Goal: Use online tool/utility: Utilize a website feature to perform a specific function

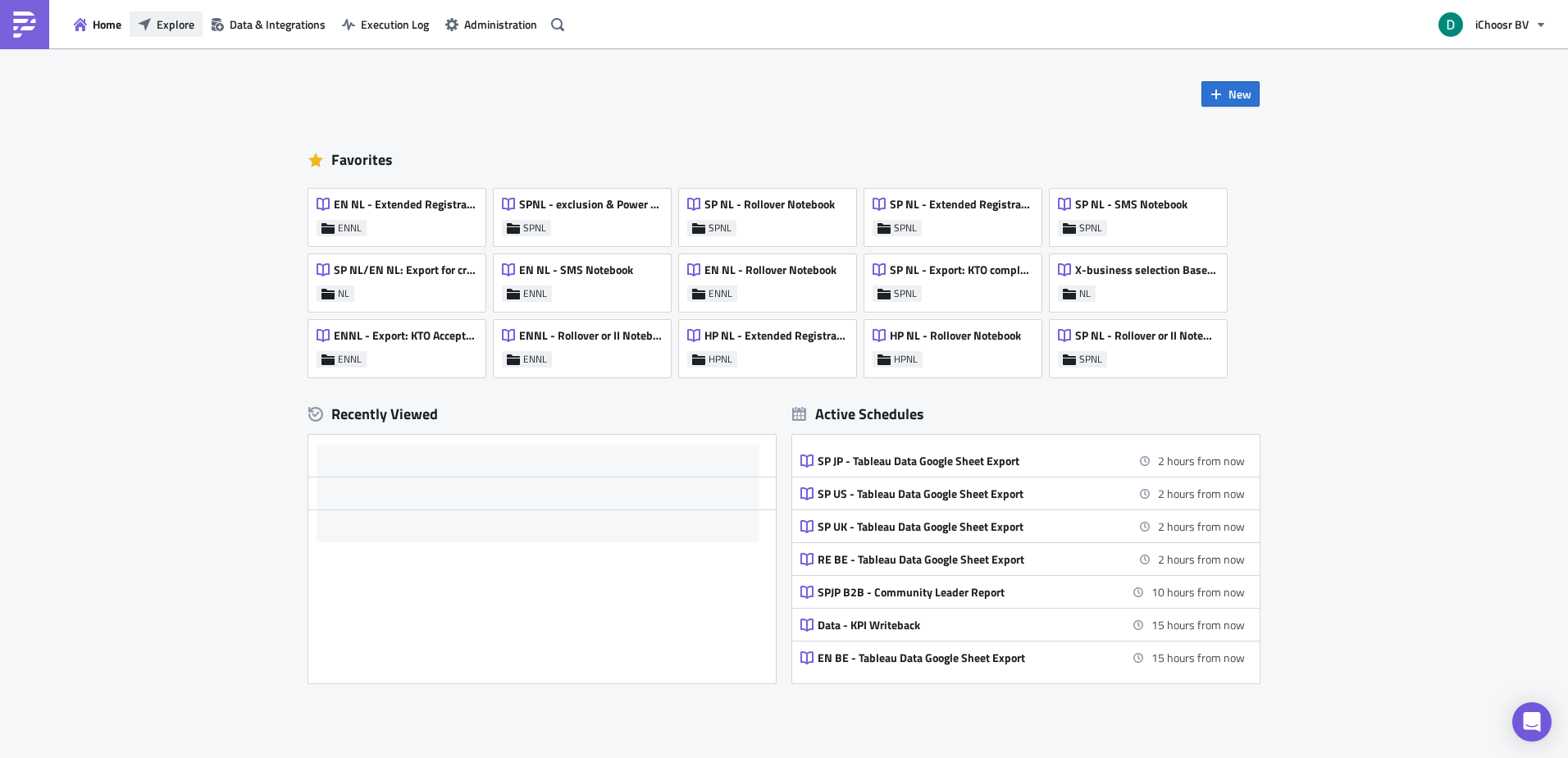
click at [180, 27] on span "Explore" at bounding box center [175, 24] width 37 height 17
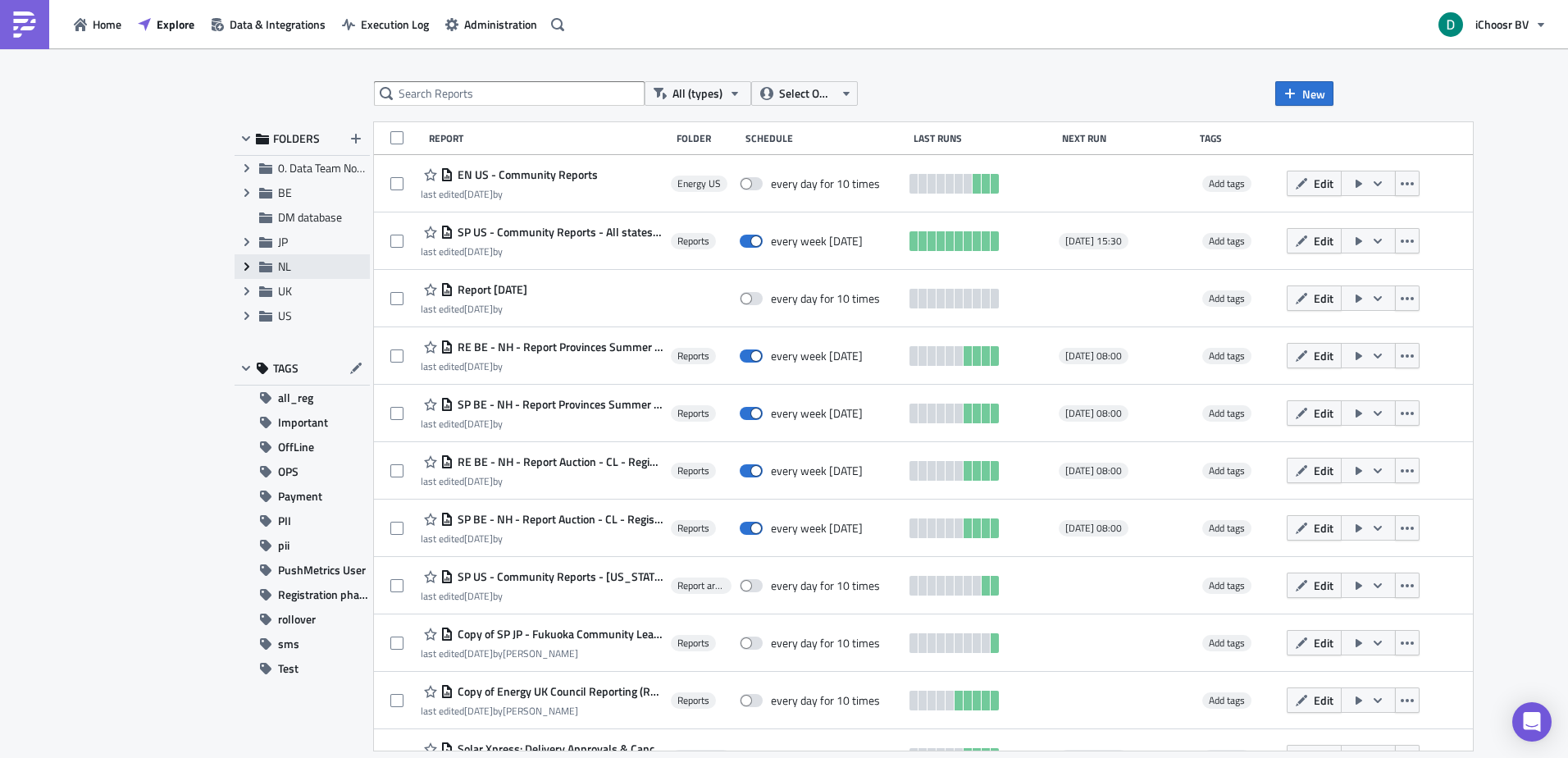
click at [257, 262] on span "Expand group" at bounding box center [247, 266] width 25 height 25
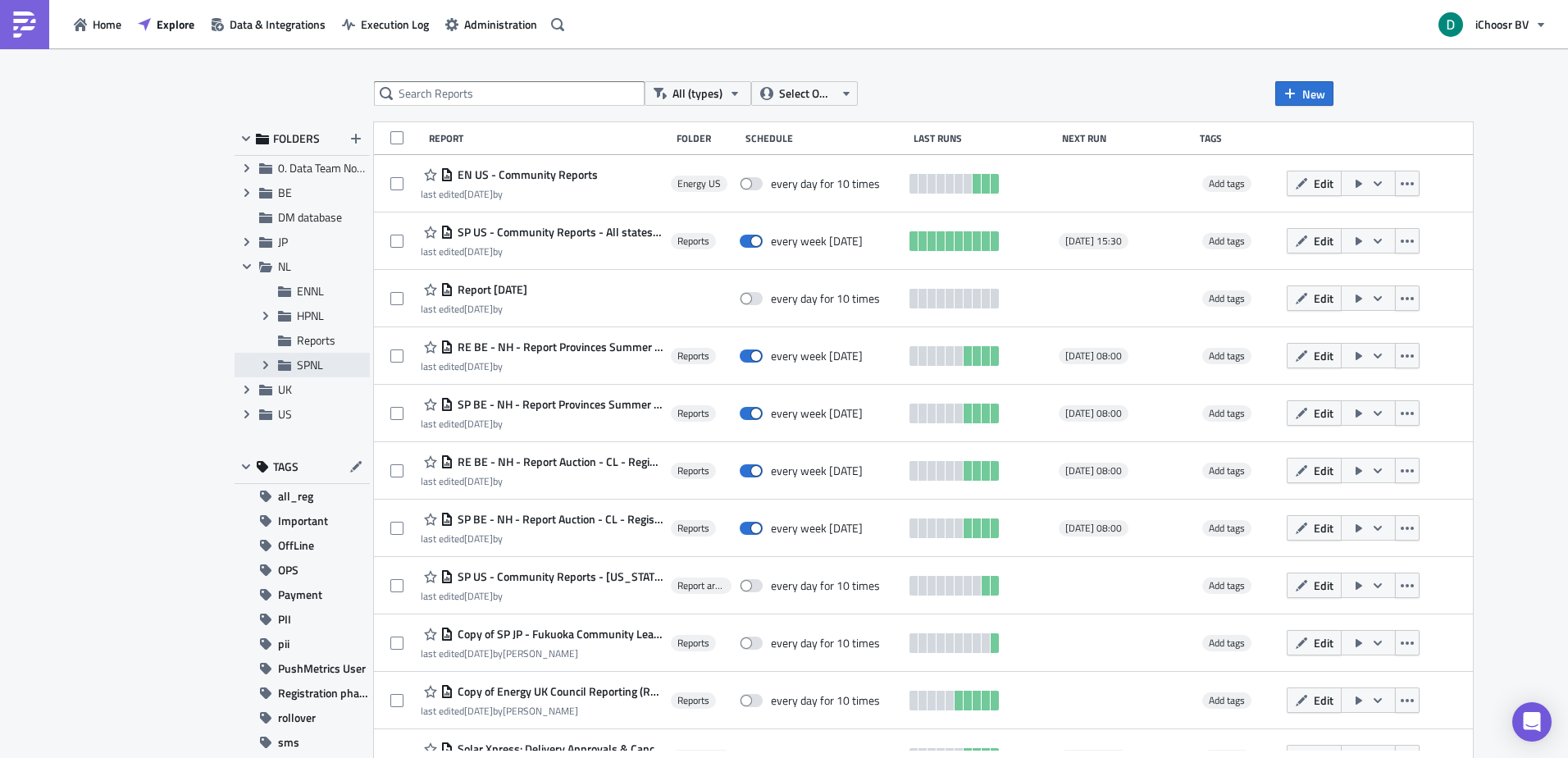
click at [321, 355] on div "Expand group SPNL" at bounding box center [302, 365] width 135 height 25
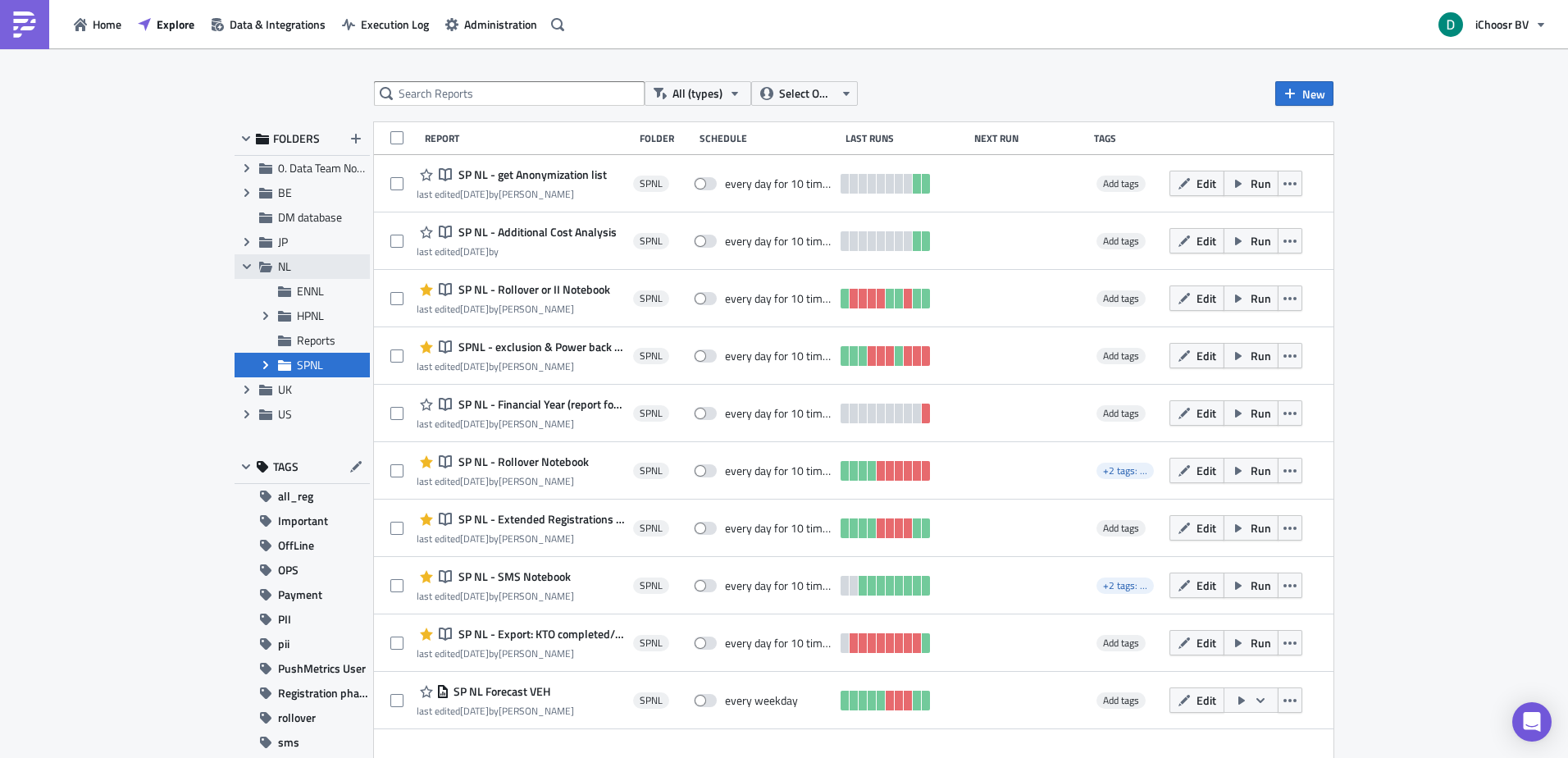
click at [302, 271] on span "NL" at bounding box center [322, 267] width 88 height 15
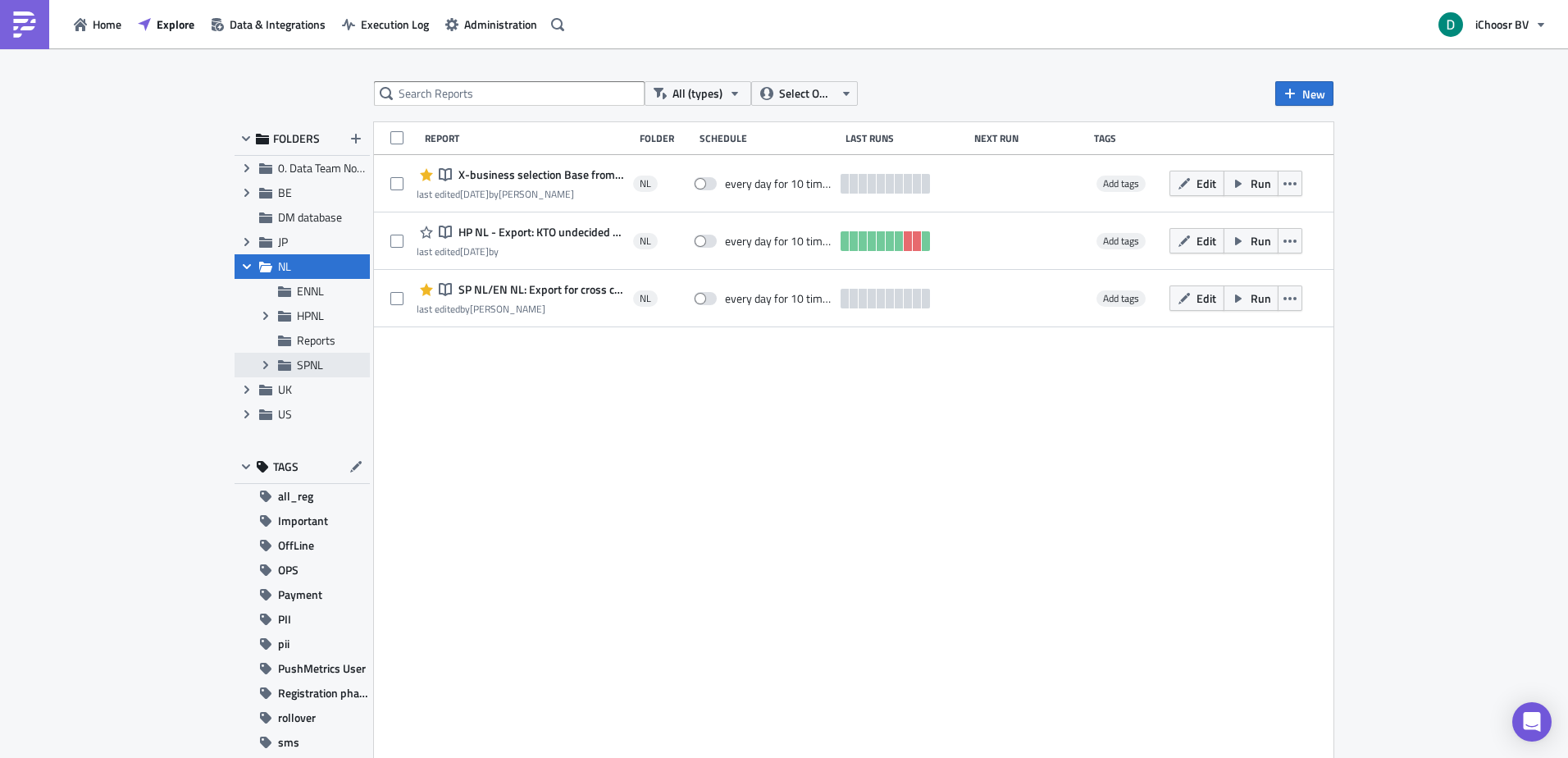
click at [307, 368] on span "SPNL" at bounding box center [310, 364] width 26 height 17
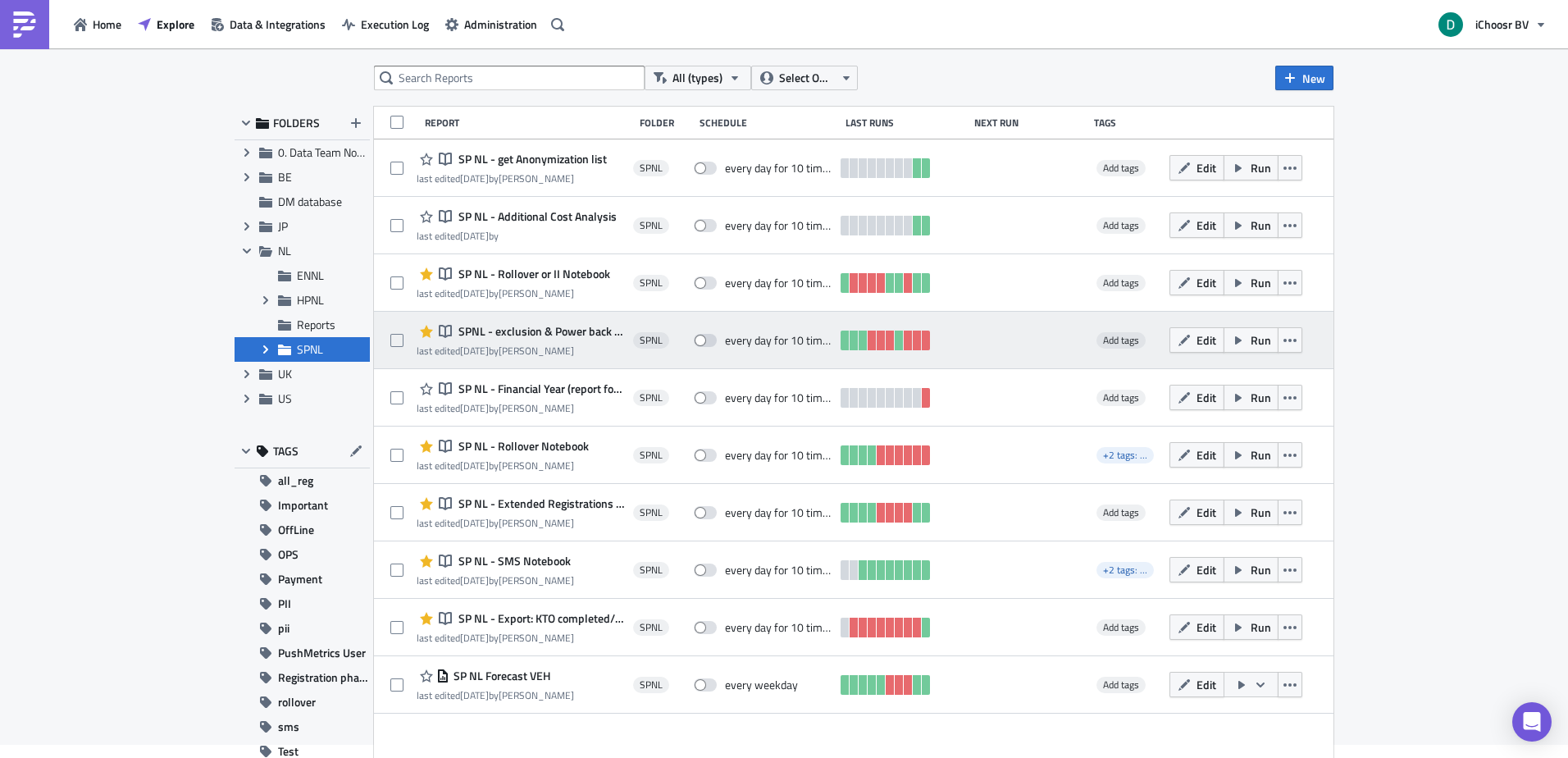
scroll to position [19, 0]
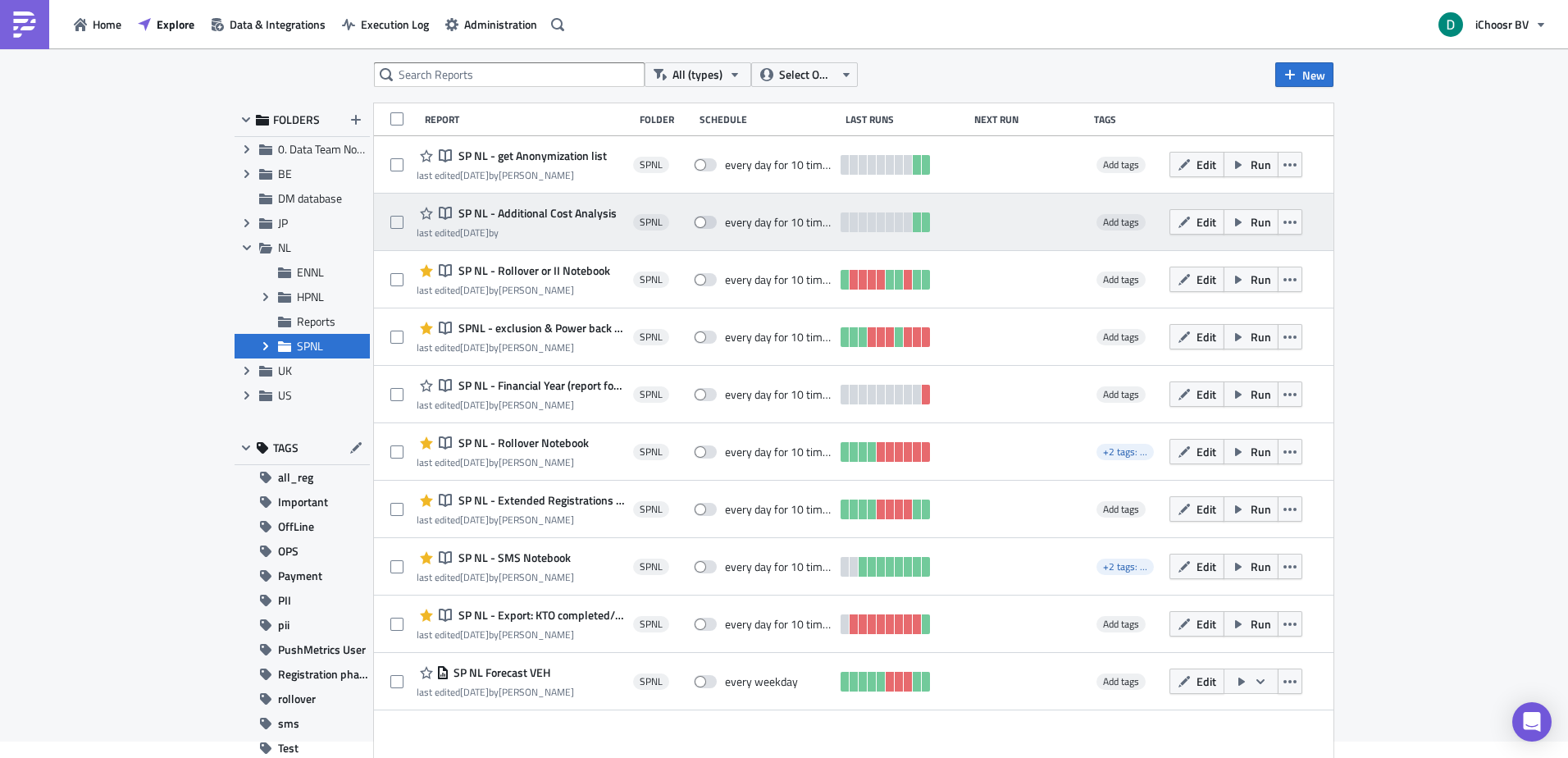
click at [544, 217] on span "SP NL - Additional Cost Analysis" at bounding box center [535, 213] width 163 height 15
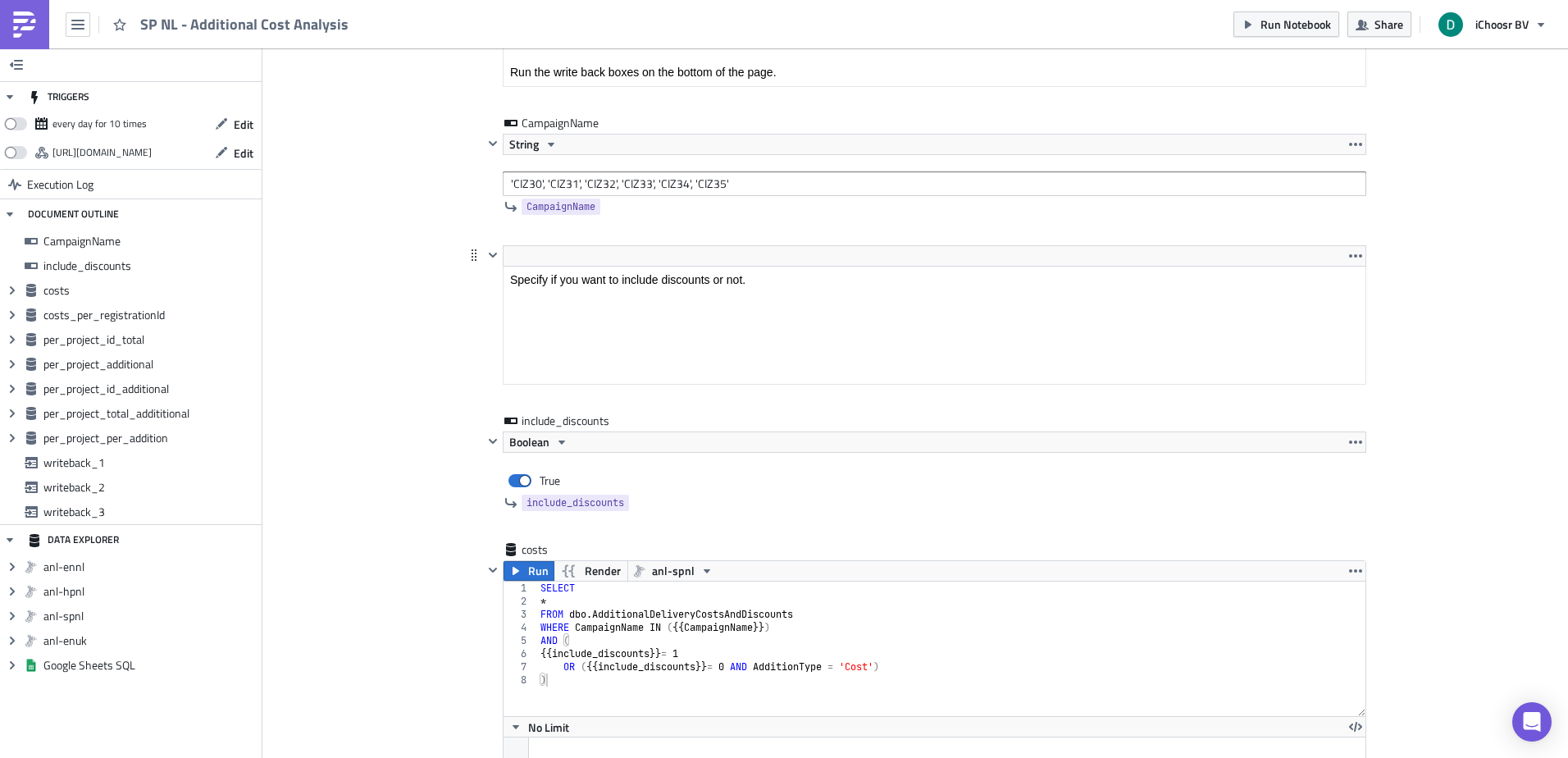
scroll to position [328, 0]
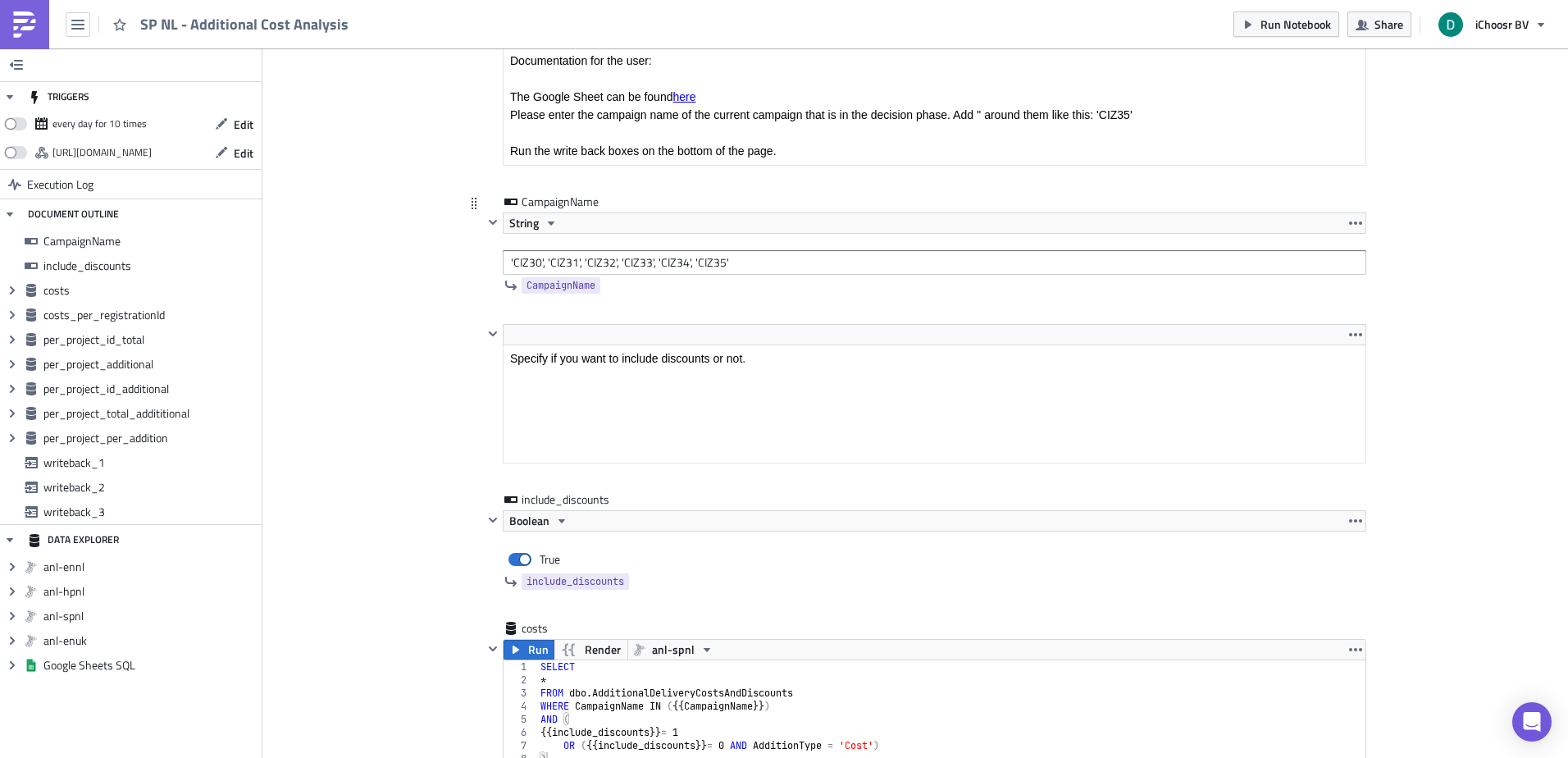
click at [767, 279] on div "CampaignName" at bounding box center [925, 285] width 883 height 21
click at [772, 266] on input "'CIZ30', 'CIZ31', 'CIZ32', 'CIZ33', 'CIZ34', 'CIZ35'" at bounding box center [934, 262] width 863 height 25
paste input "'CIZ35',"
type input "'CIZ30', 'CIZ31', 'CIZ32', 'CIZ33', 'CIZ34', 'CIZ35', 'CIZ36', 'CIZ37', 'CITO1'"
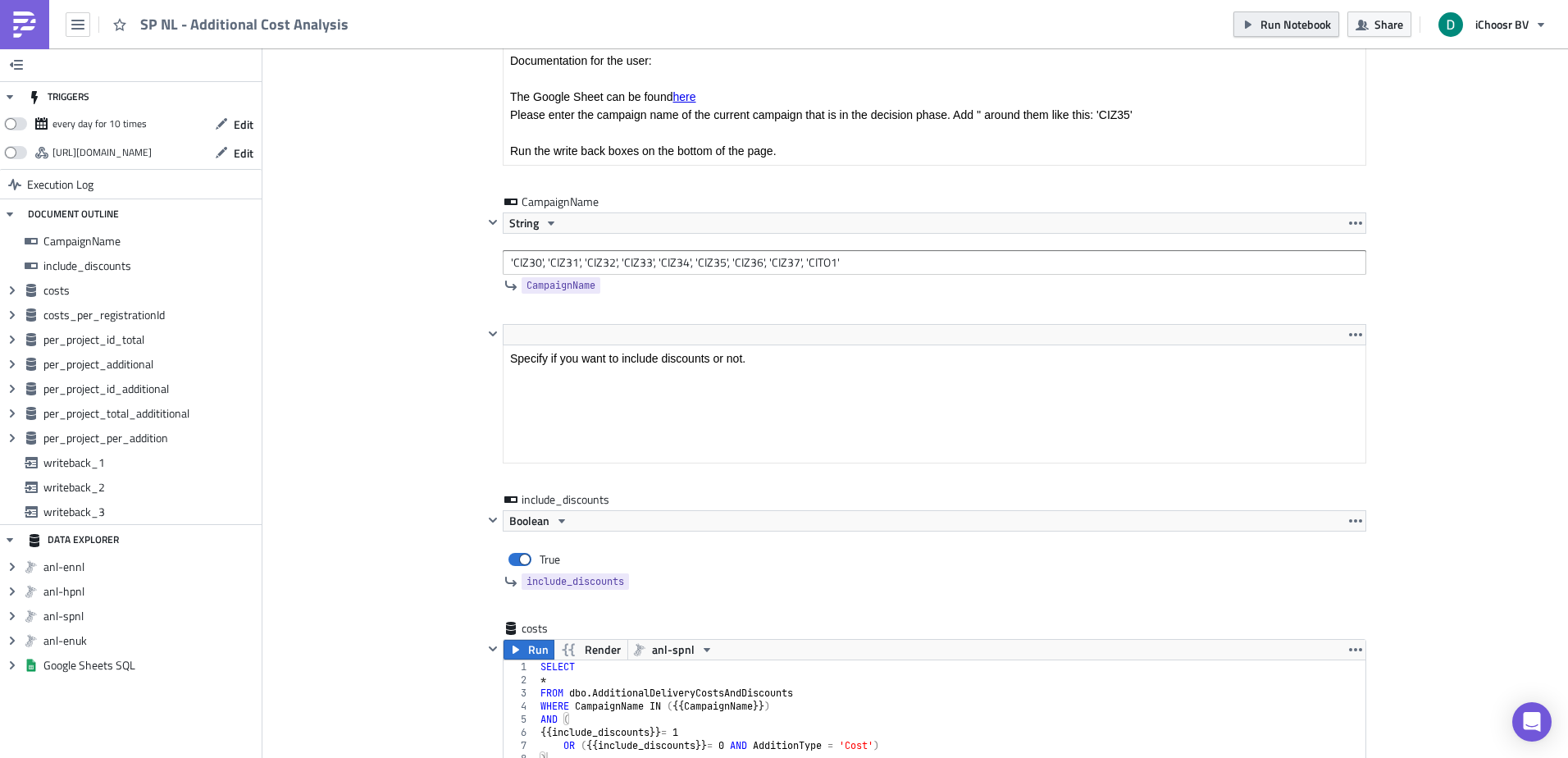
click at [1269, 29] on span "Run Notebook" at bounding box center [1295, 24] width 70 height 17
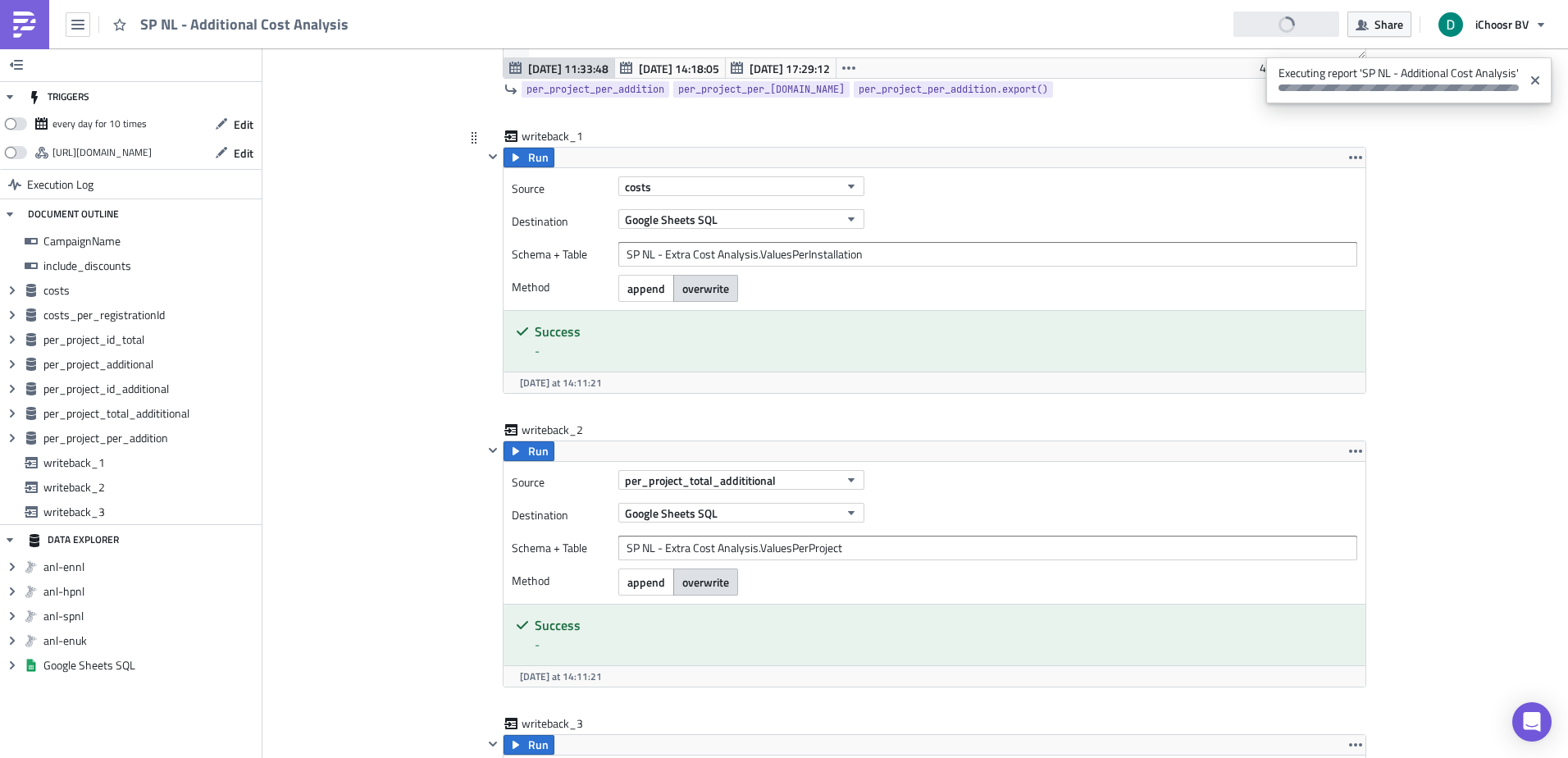
scroll to position [3938, 0]
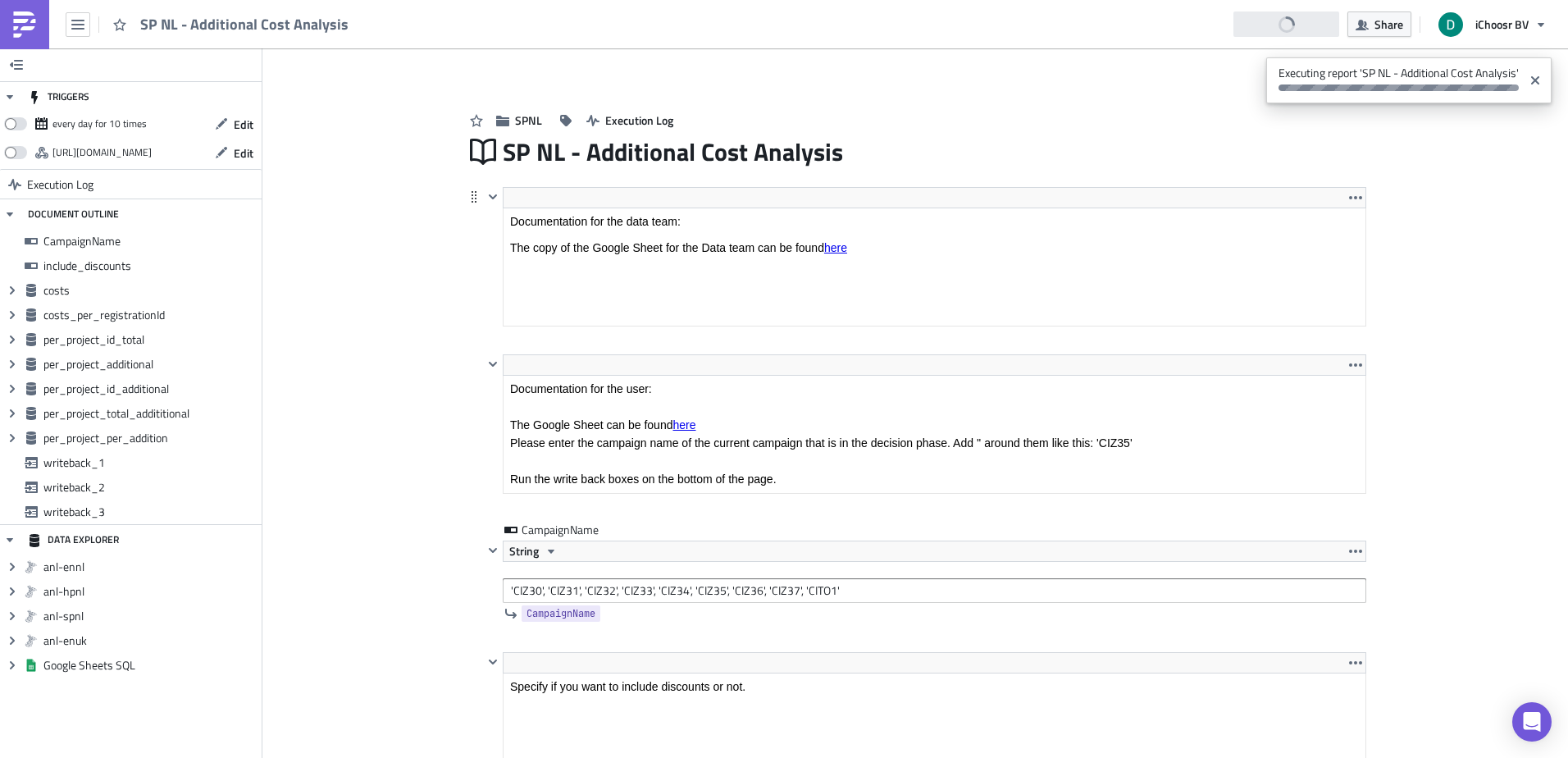
drag, startPoint x: 869, startPoint y: 187, endPoint x: 869, endPoint y: 205, distance: 18.0
click at [877, 208] on html "Documentation for the data team: The copy of the Google Sheet for the Data team…" at bounding box center [934, 243] width 862 height 70
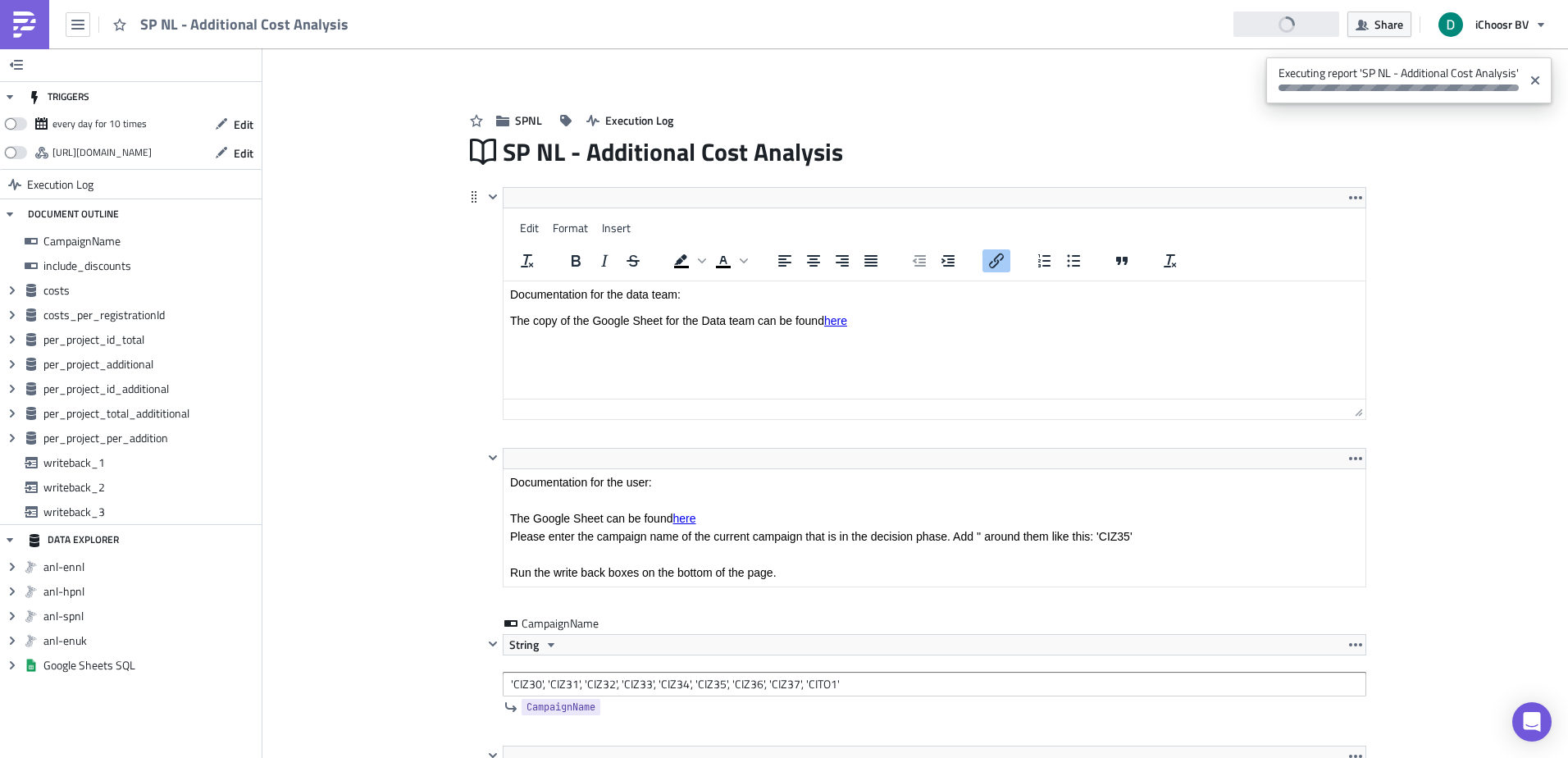
click at [842, 326] on link "here ﻿" at bounding box center [835, 321] width 23 height 13
click at [836, 323] on link "here" at bounding box center [835, 321] width 23 height 13
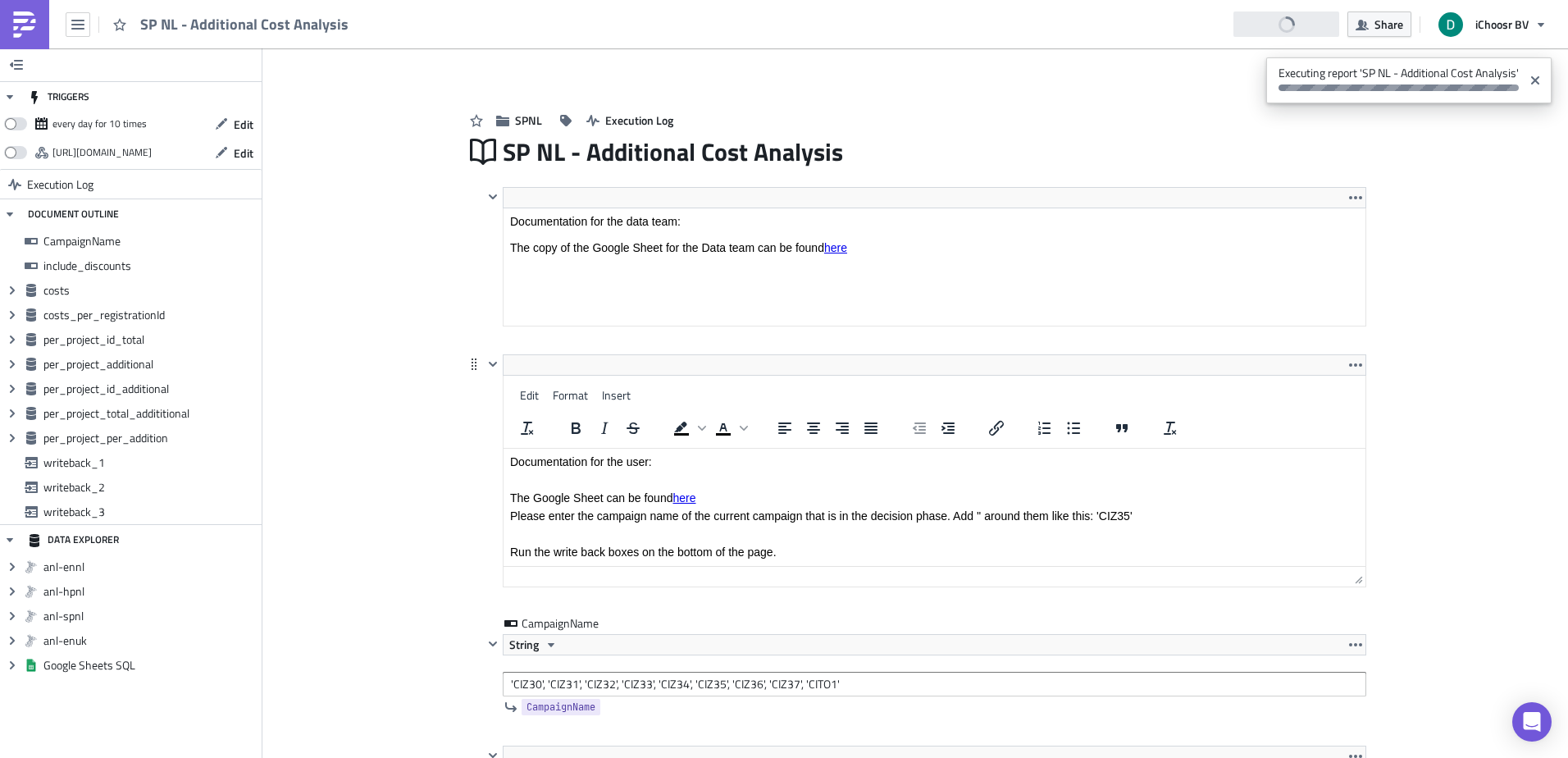
click at [676, 521] on body "Documentation for the user: The Google Sheet can be found here Please enter the…" at bounding box center [934, 507] width 849 height 103
click at [690, 499] on link "here" at bounding box center [683, 498] width 23 height 13
click at [686, 498] on link "here" at bounding box center [683, 498] width 23 height 13
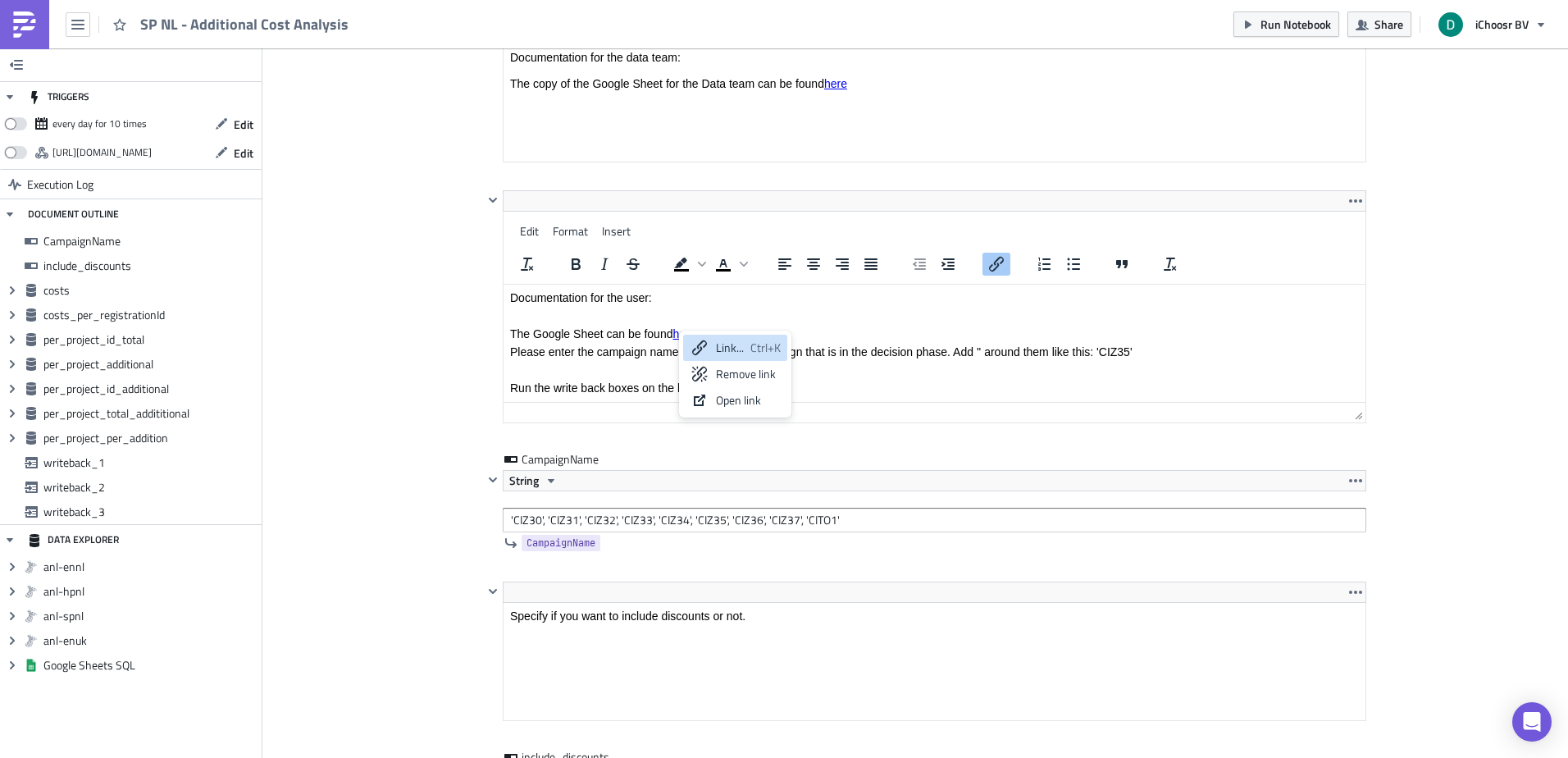
click at [730, 350] on div "Link..." at bounding box center [729, 348] width 28 height 20
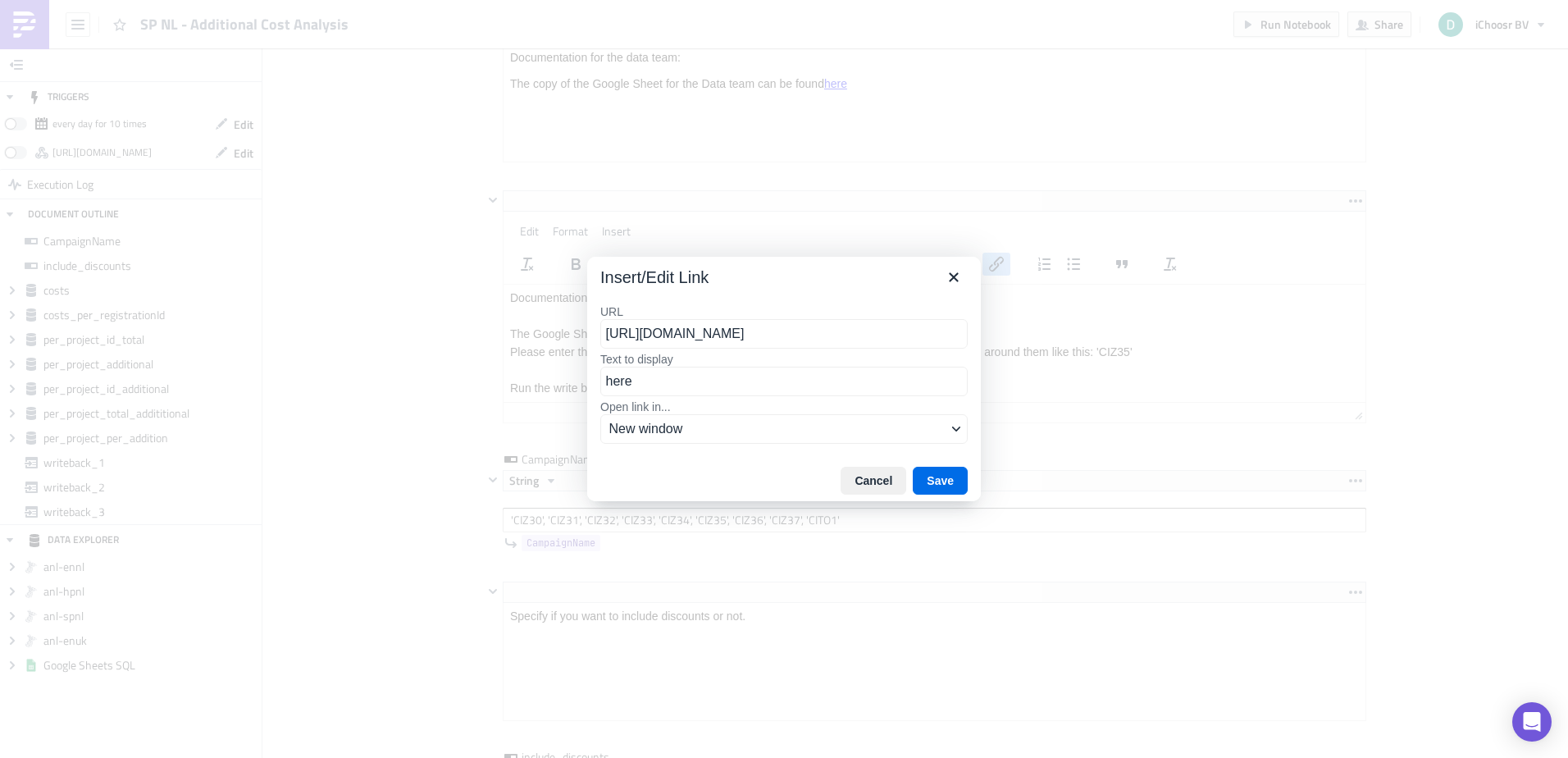
scroll to position [0, 0]
click at [1109, 131] on div at bounding box center [784, 379] width 1568 height 758
click at [957, 272] on icon "Close" at bounding box center [954, 278] width 20 height 20
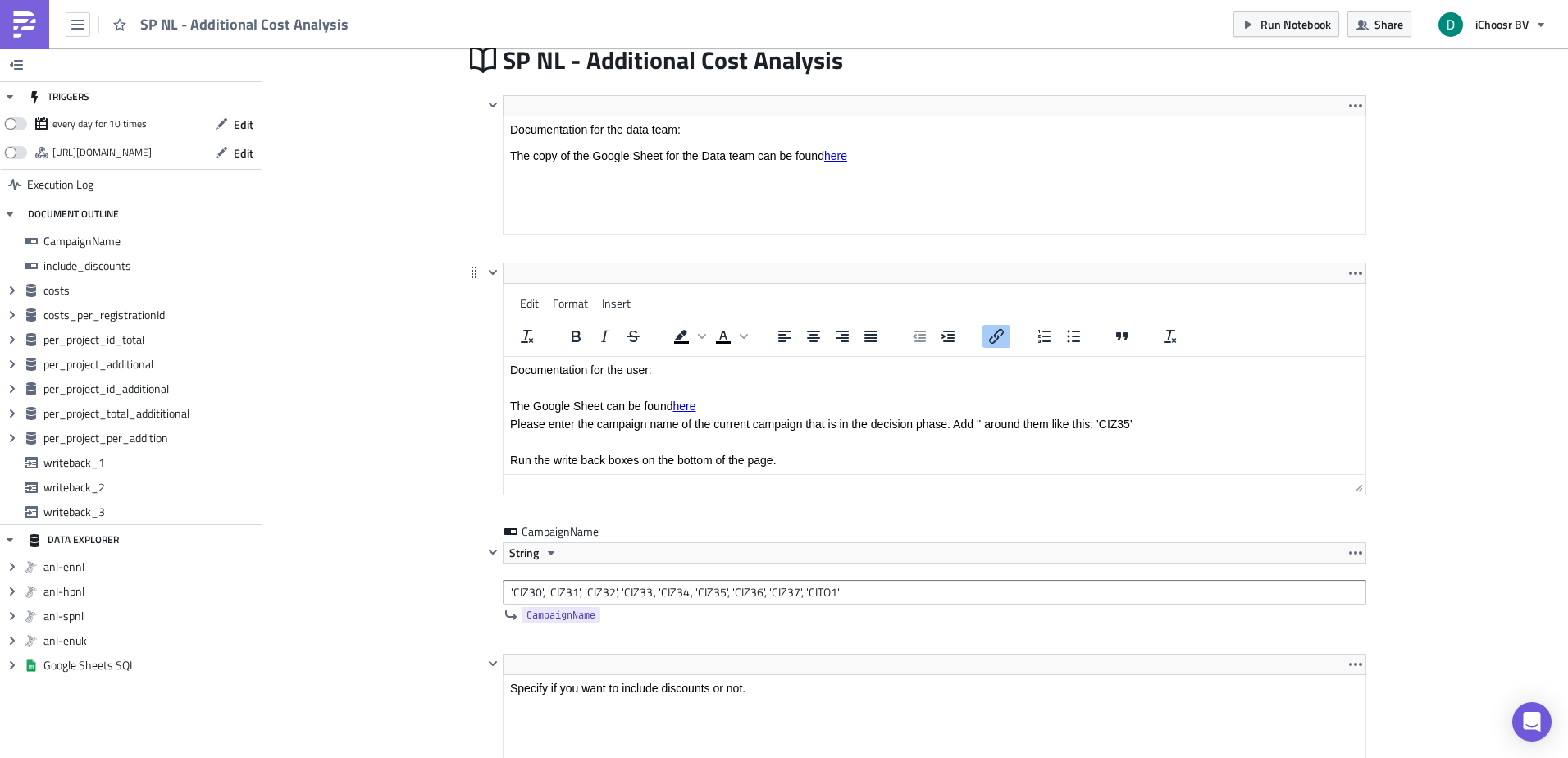
scroll to position [0, 0]
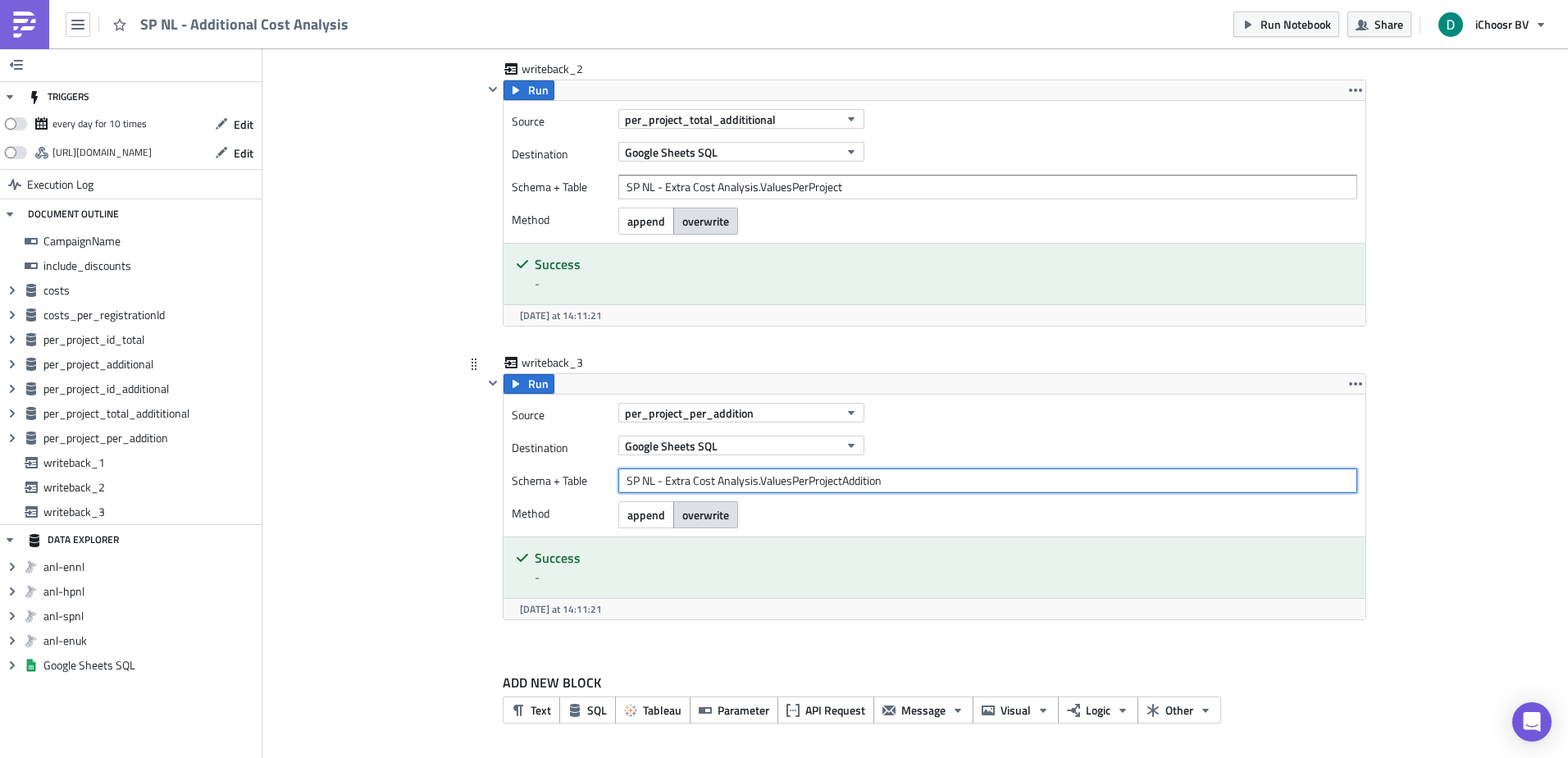
click at [710, 480] on input "SP NL - Extra Cost Analysis.ValuesPerProjectAddition" at bounding box center [988, 480] width 738 height 25
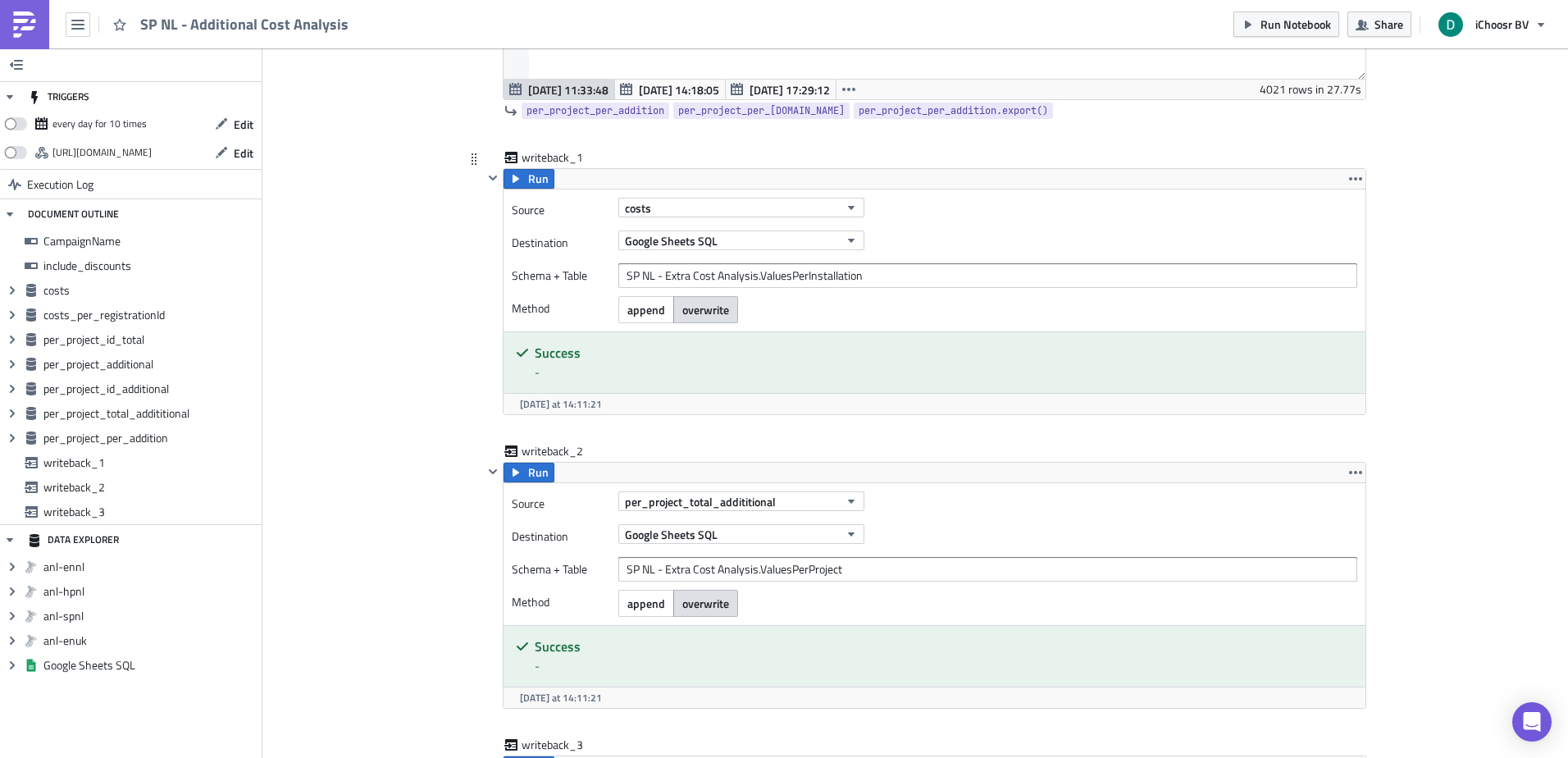
scroll to position [3953, 0]
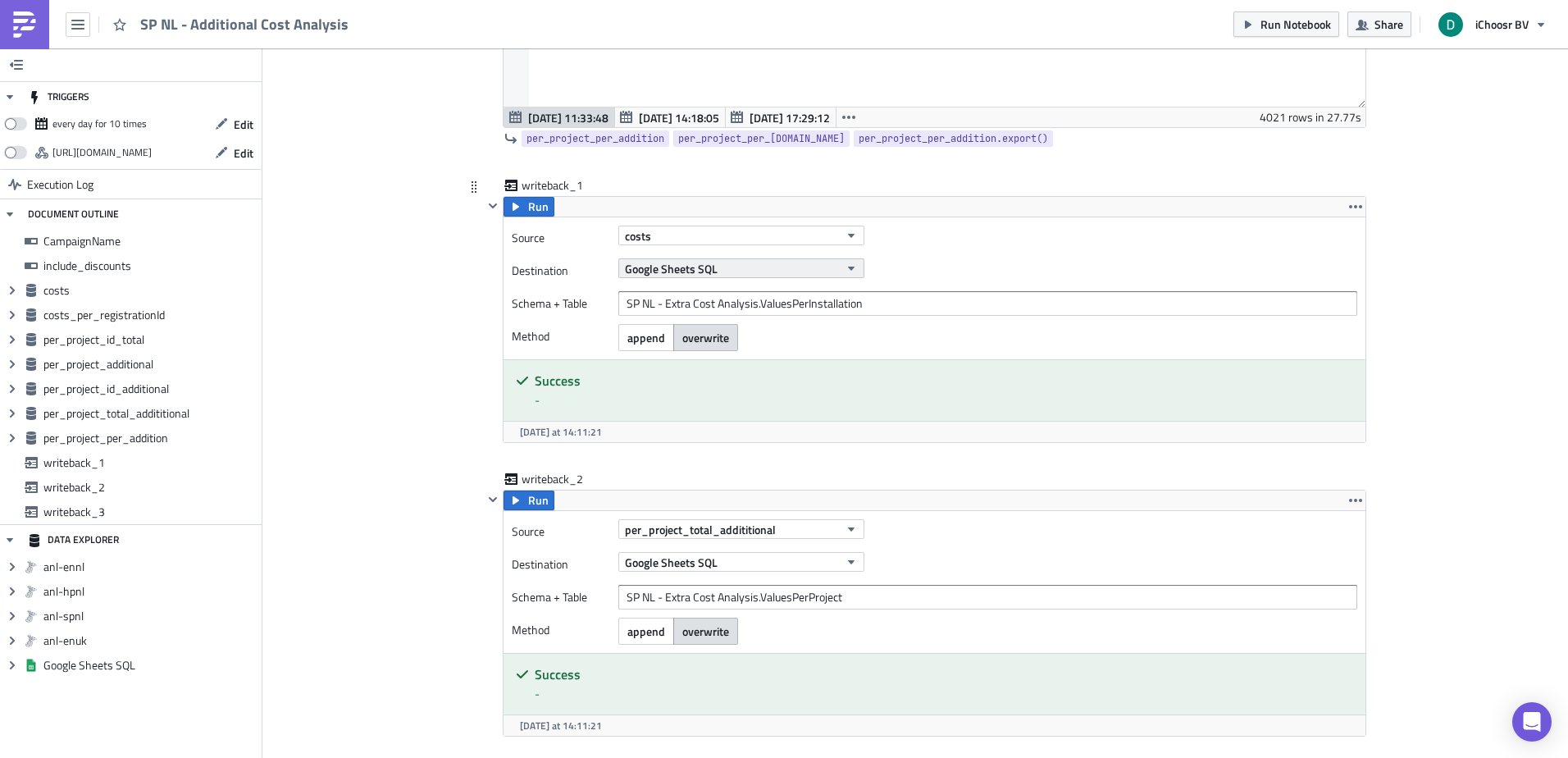
click at [719, 268] on button "Google Sheets SQL" at bounding box center [741, 269] width 246 height 20
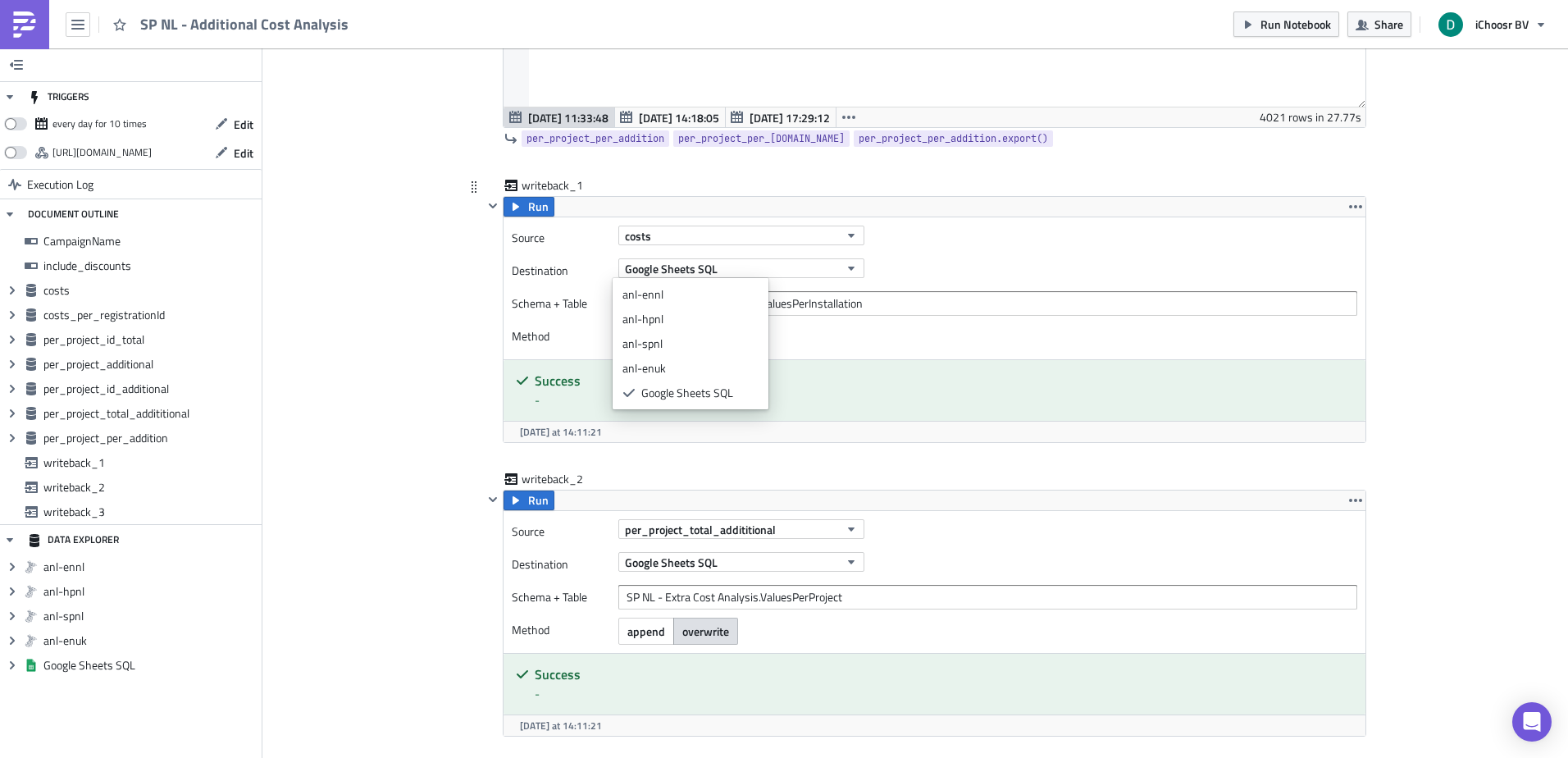
click at [935, 266] on div "Google Sheets SQL" at bounding box center [988, 269] width 738 height 20
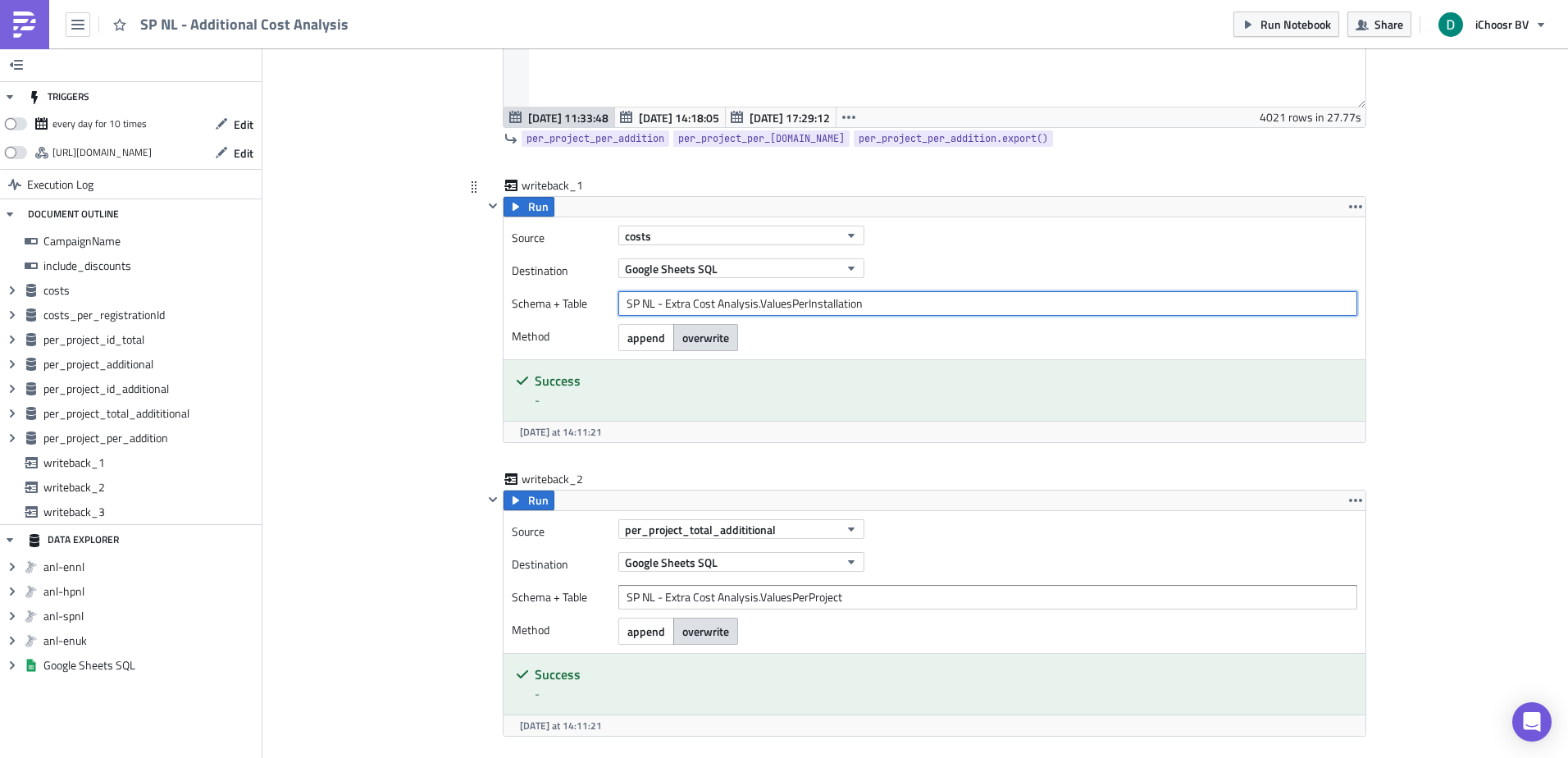
click at [851, 300] on input "SP NL - Extra Cost Analysis.ValuesPerInstallation" at bounding box center [988, 304] width 738 height 25
drag, startPoint x: 1428, startPoint y: 305, endPoint x: 1434, endPoint y: 316, distance: 12.5
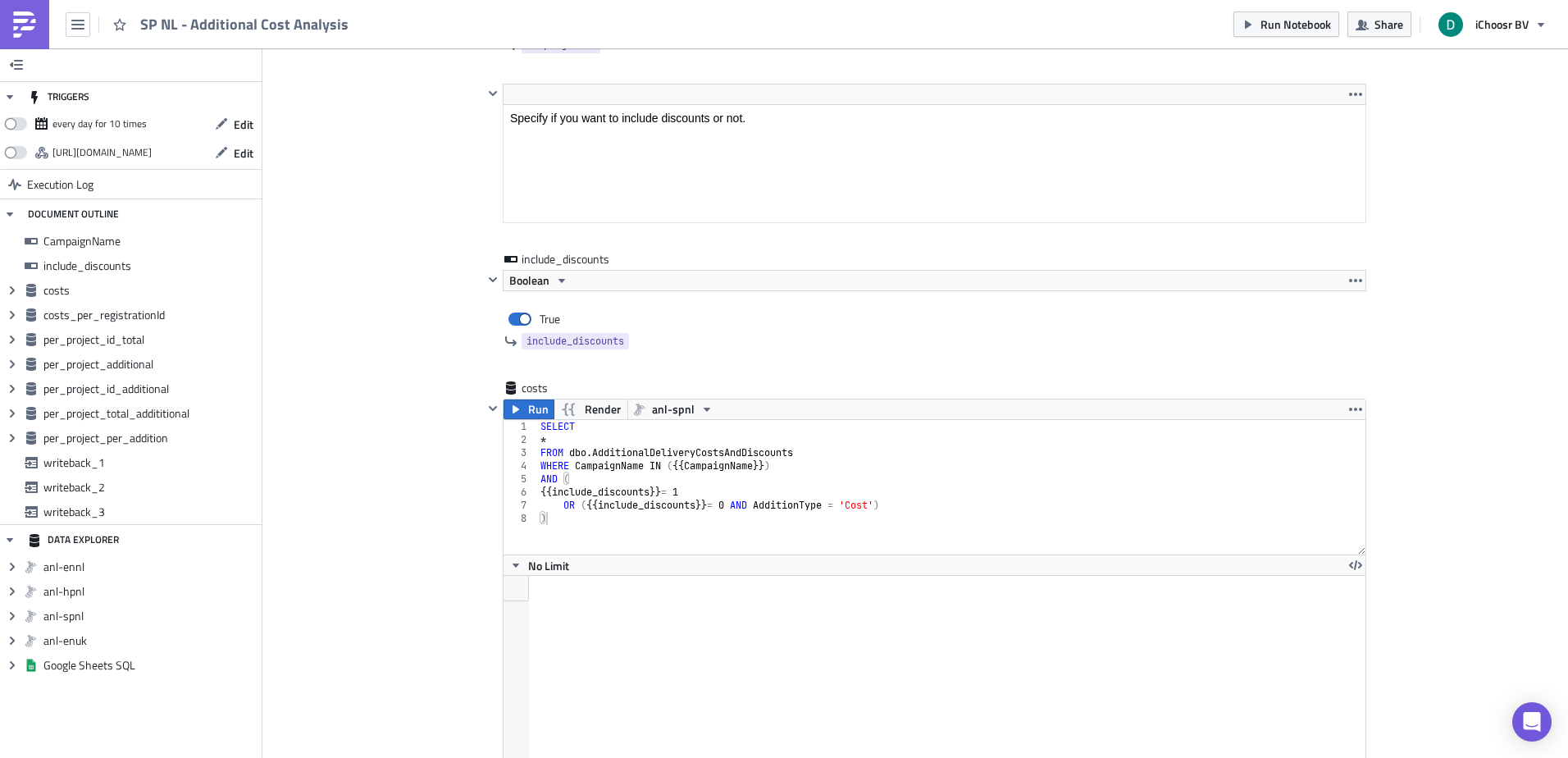
scroll to position [0, 0]
